Goal: Transaction & Acquisition: Purchase product/service

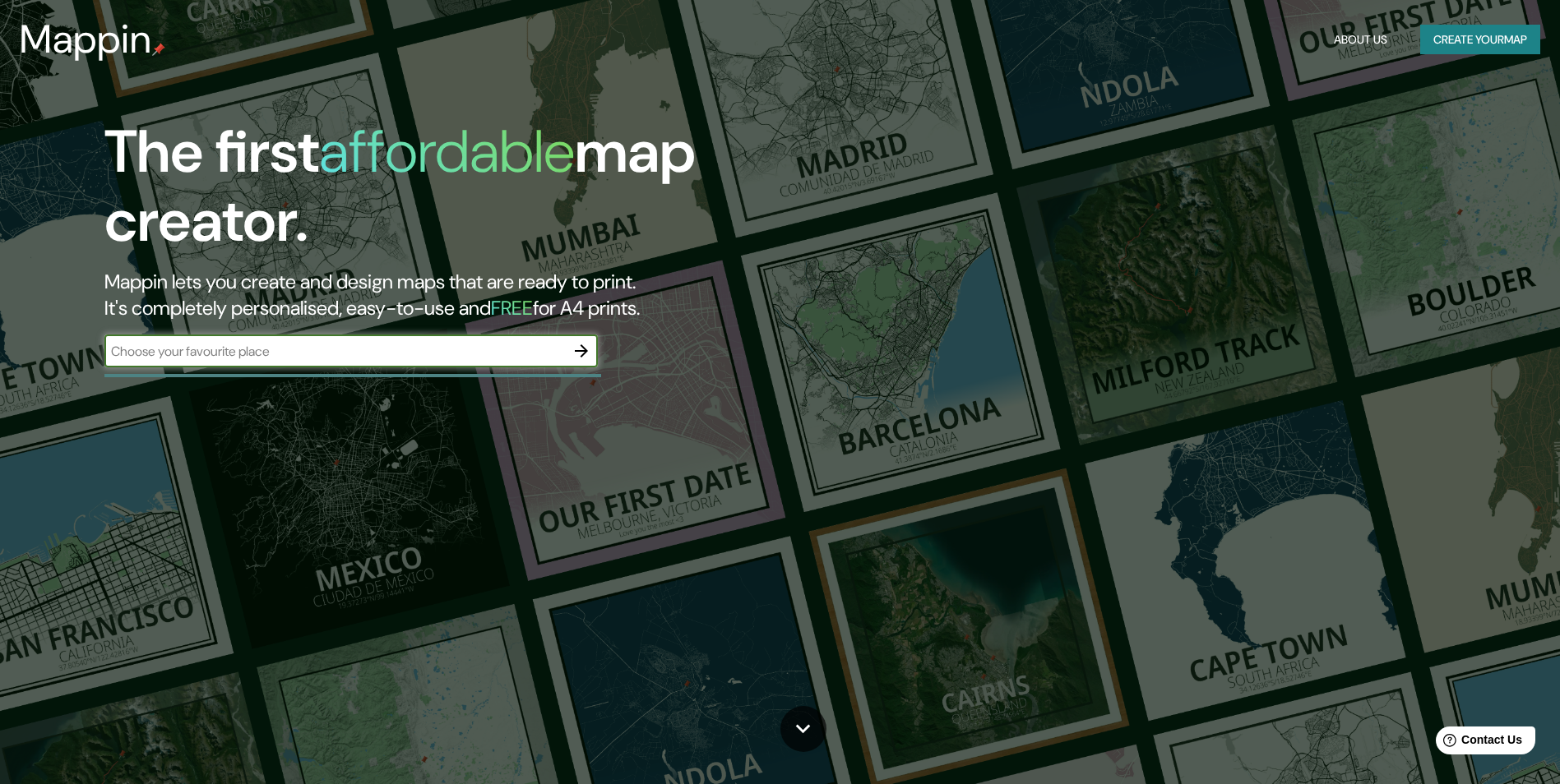
type input "u"
type input "yucatan"
click at [586, 354] on icon "button" at bounding box center [581, 351] width 20 height 20
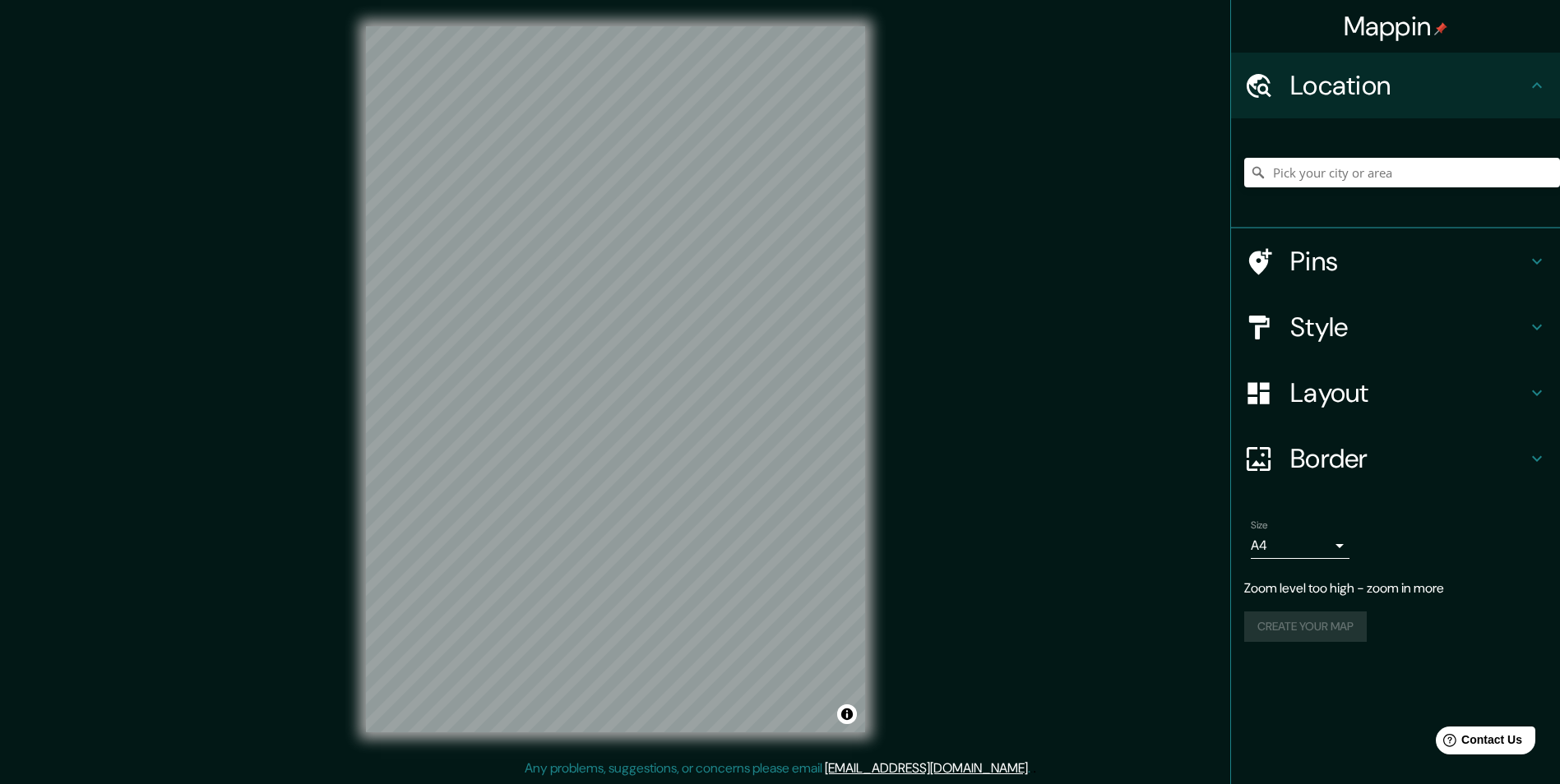
click at [1157, 365] on div "Mappin Location Pins Style Layout Border Choose a border. Hint : you can make l…" at bounding box center [780, 392] width 1560 height 785
click at [1301, 454] on h4 "Border" at bounding box center [1409, 458] width 237 height 33
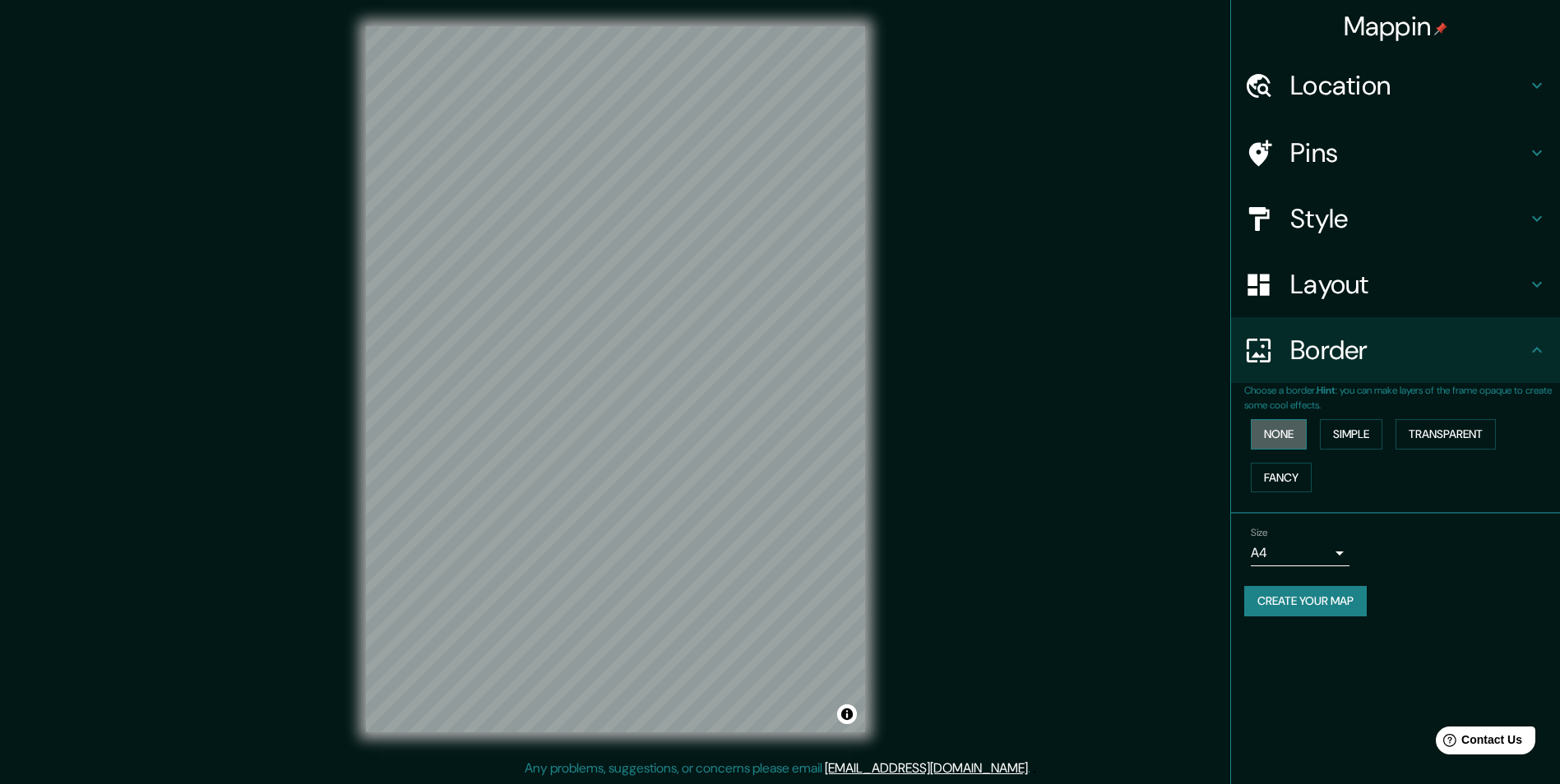
click at [1288, 424] on button "None" at bounding box center [1279, 434] width 56 height 31
click at [1348, 430] on button "Simple" at bounding box center [1351, 434] width 62 height 31
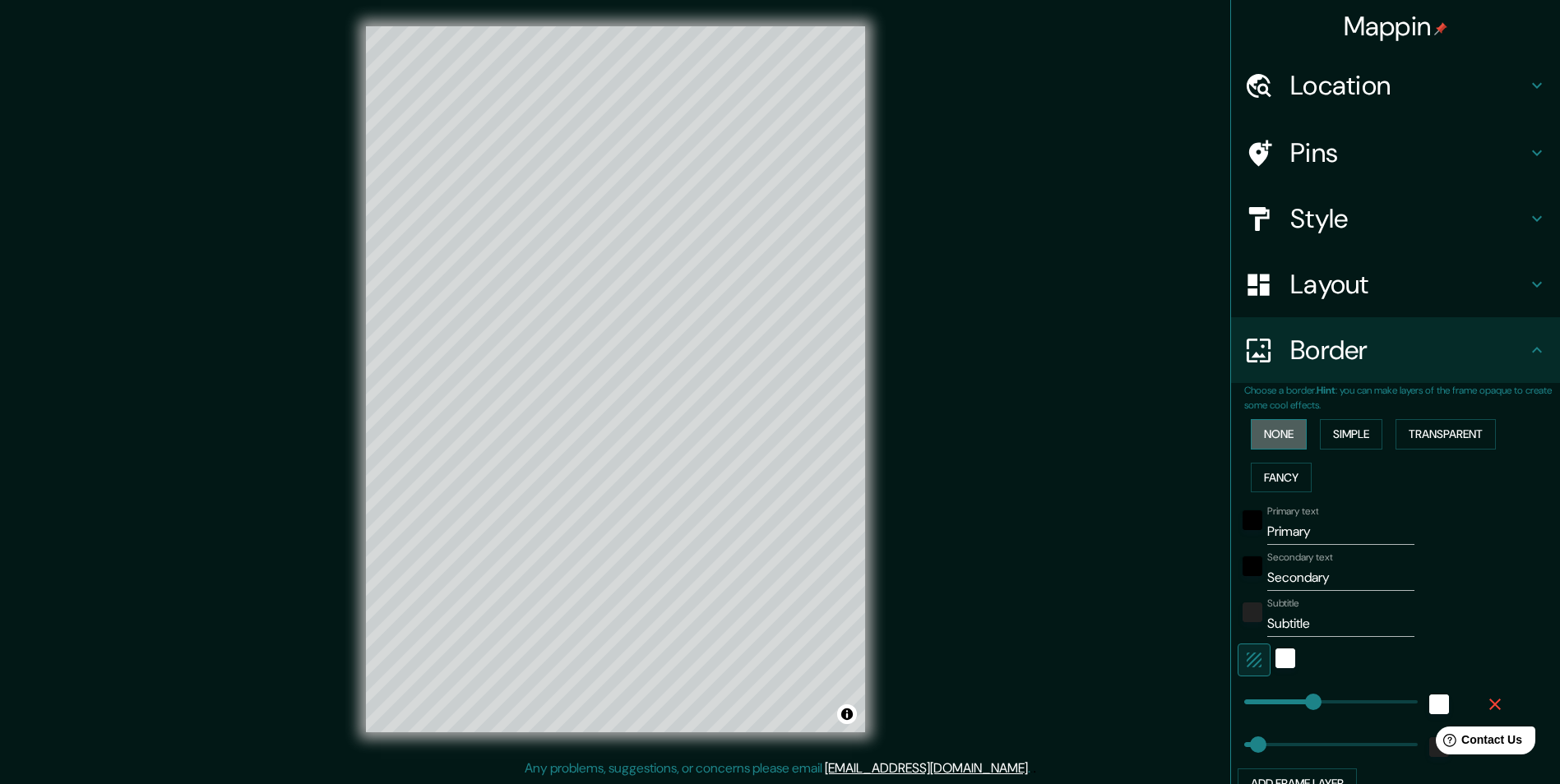
click at [1270, 435] on button "None" at bounding box center [1279, 434] width 56 height 31
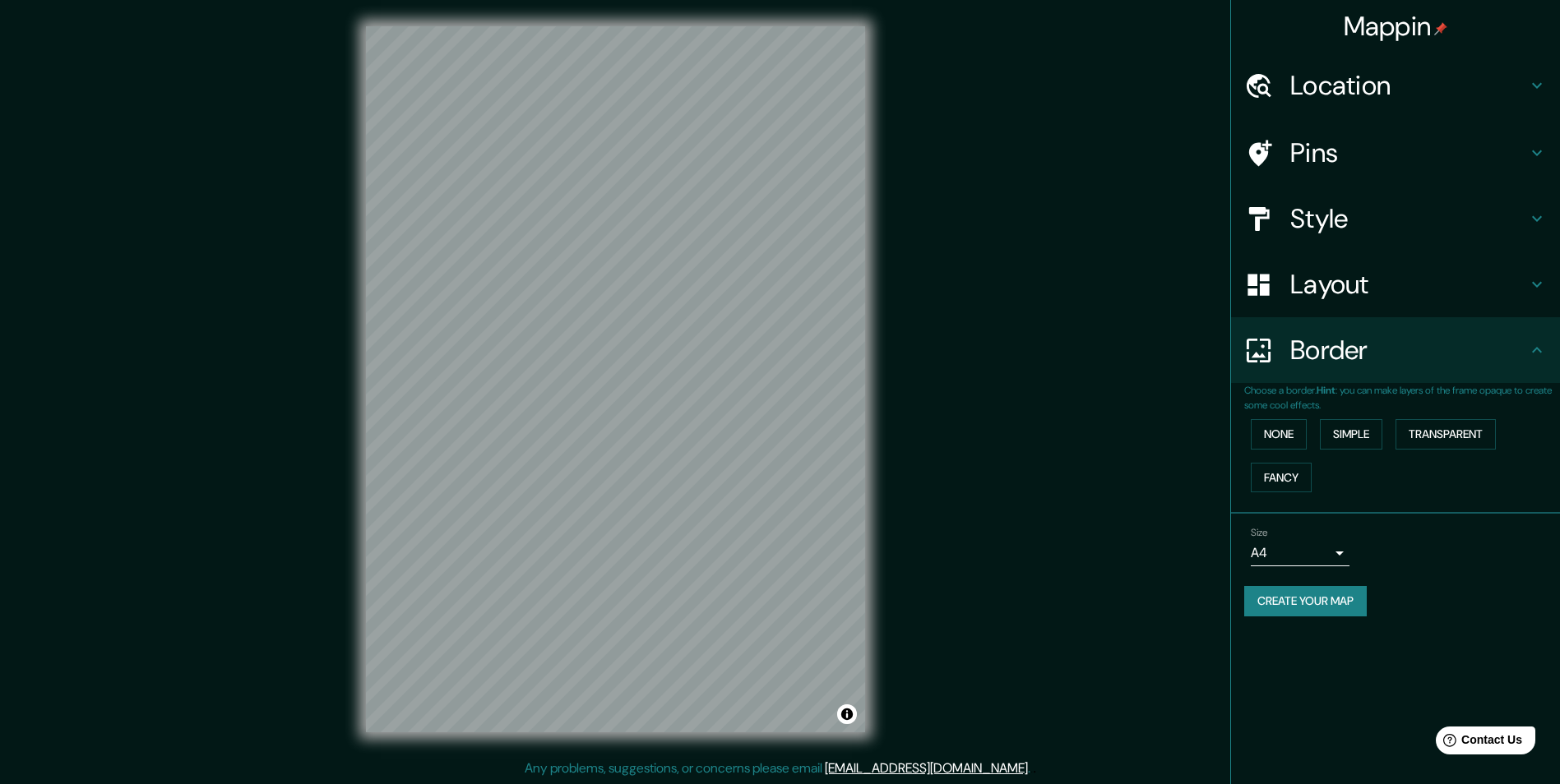
click at [1301, 294] on h4 "Layout" at bounding box center [1409, 285] width 237 height 33
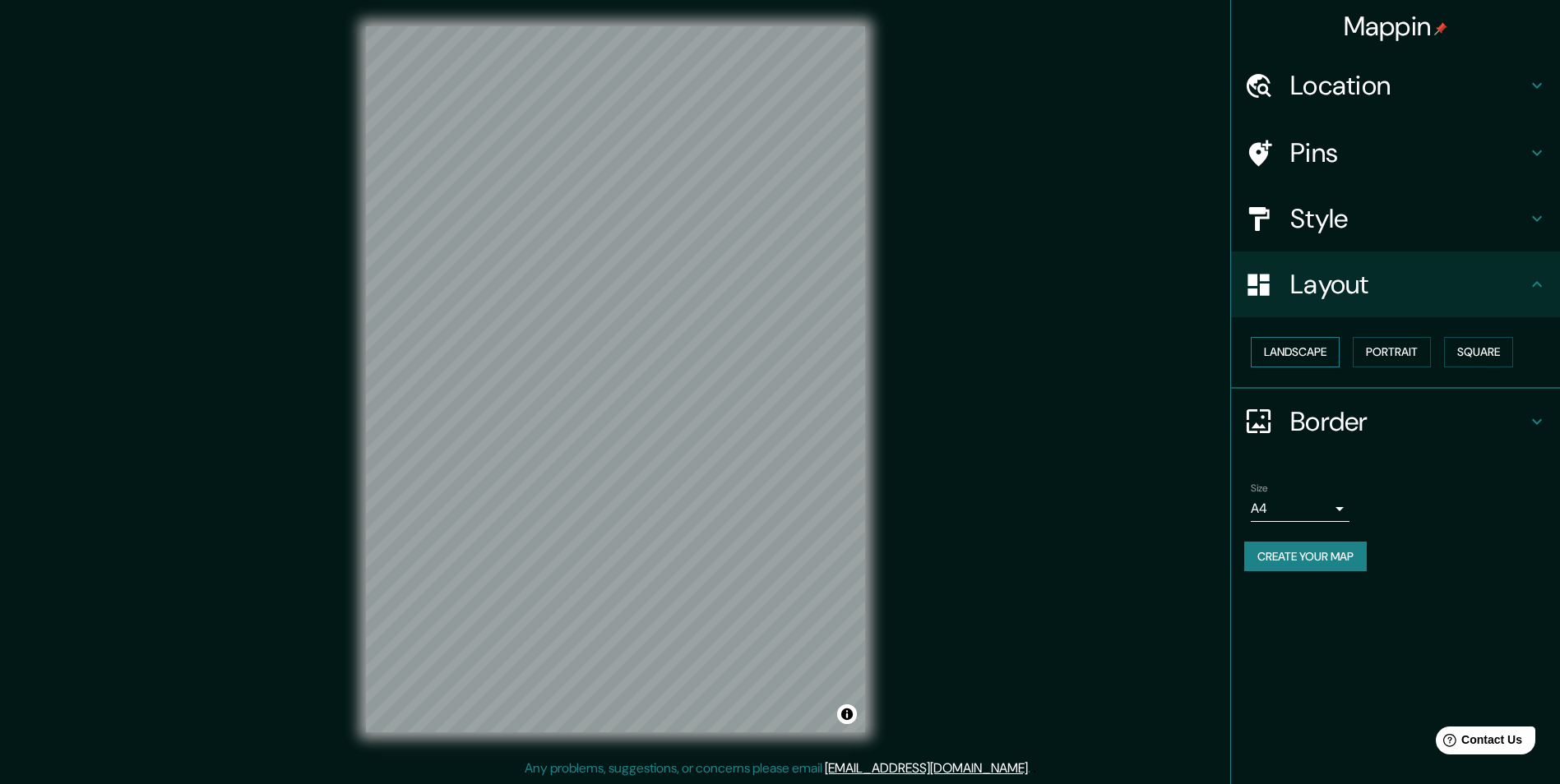
click at [1300, 338] on button "Landscape" at bounding box center [1295, 353] width 89 height 31
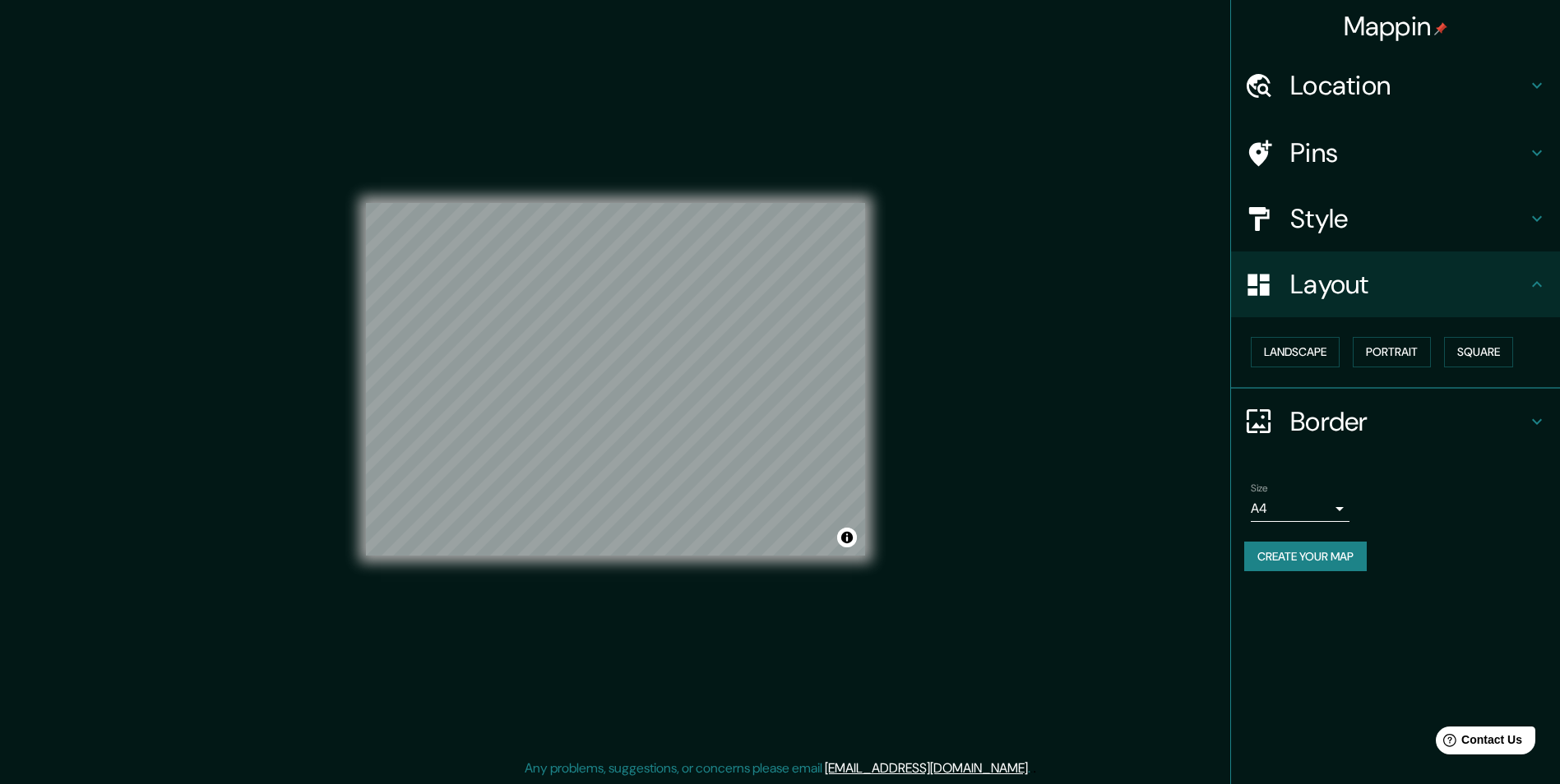
scroll to position [1, 0]
click at [1296, 567] on button "Create your map" at bounding box center [1306, 557] width 123 height 31
click at [1320, 562] on button "Create your map" at bounding box center [1306, 557] width 123 height 31
click at [1293, 303] on div "Layout" at bounding box center [1395, 284] width 329 height 66
click at [1311, 512] on body "Mappin Location Pins Style Layout Landscape Portrait Square Border Choose a bor…" at bounding box center [786, 391] width 1572 height 784
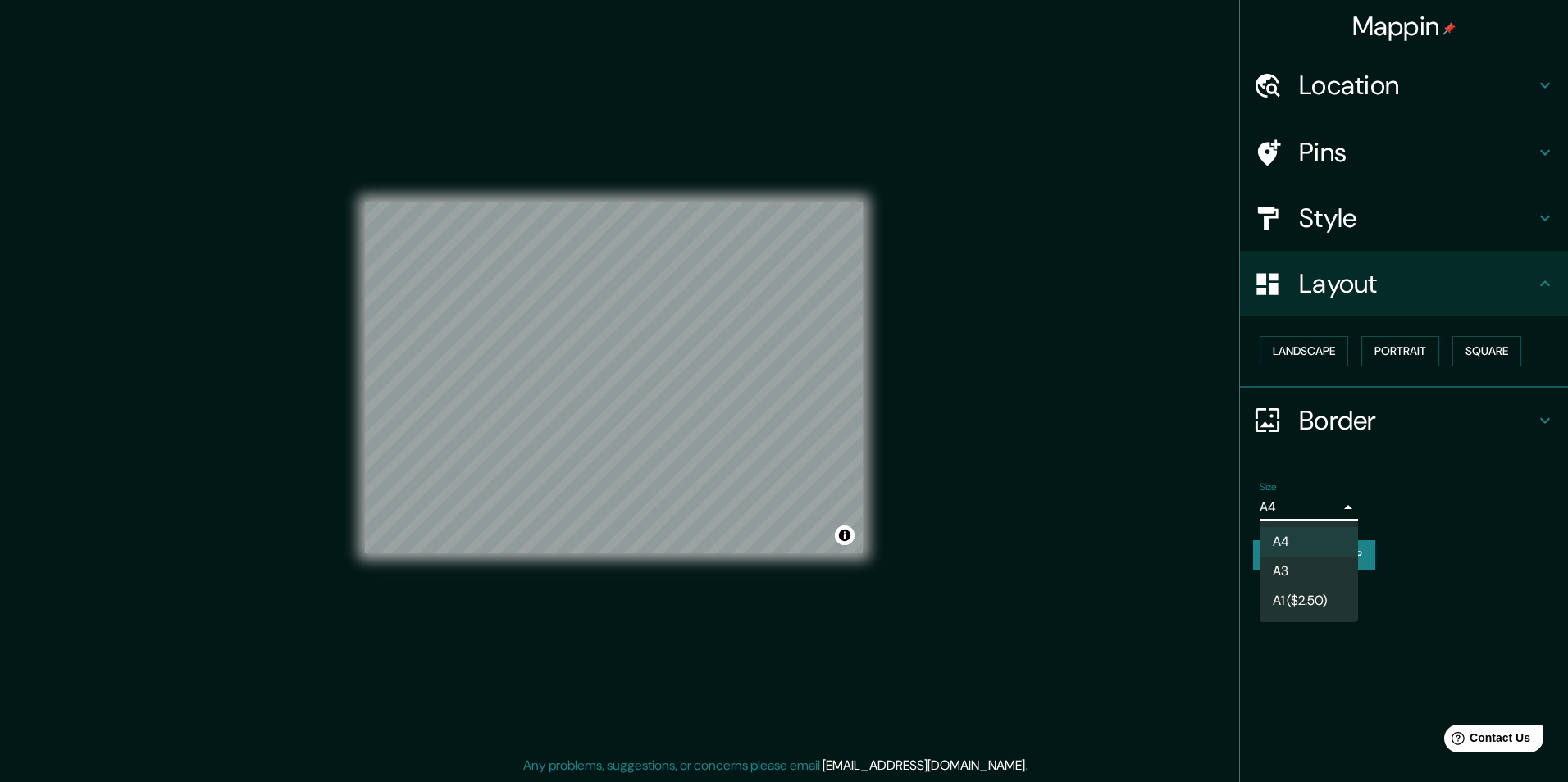
click at [1301, 551] on li "A4" at bounding box center [1309, 542] width 98 height 30
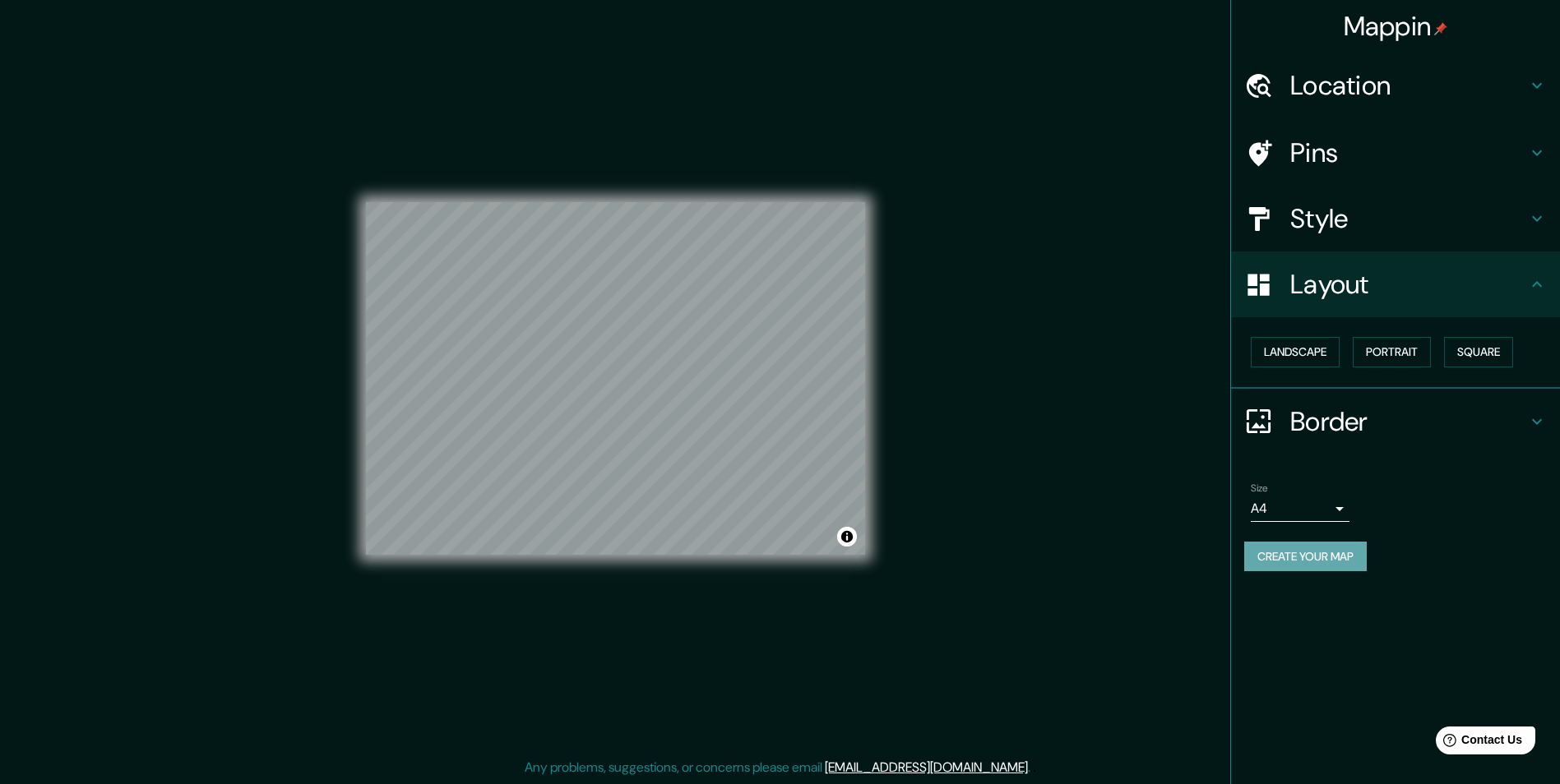
click at [1295, 558] on button "Create your map" at bounding box center [1306, 557] width 123 height 31
